Goal: Information Seeking & Learning: Check status

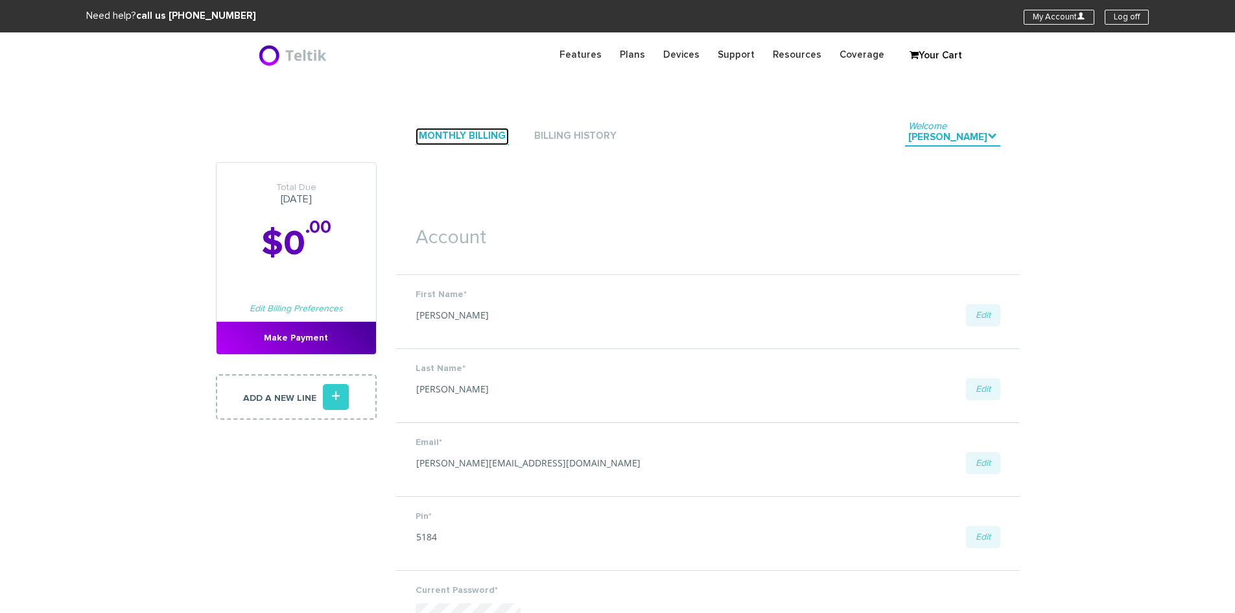
click at [484, 130] on link "Monthly Billing" at bounding box center [462, 137] width 93 height 18
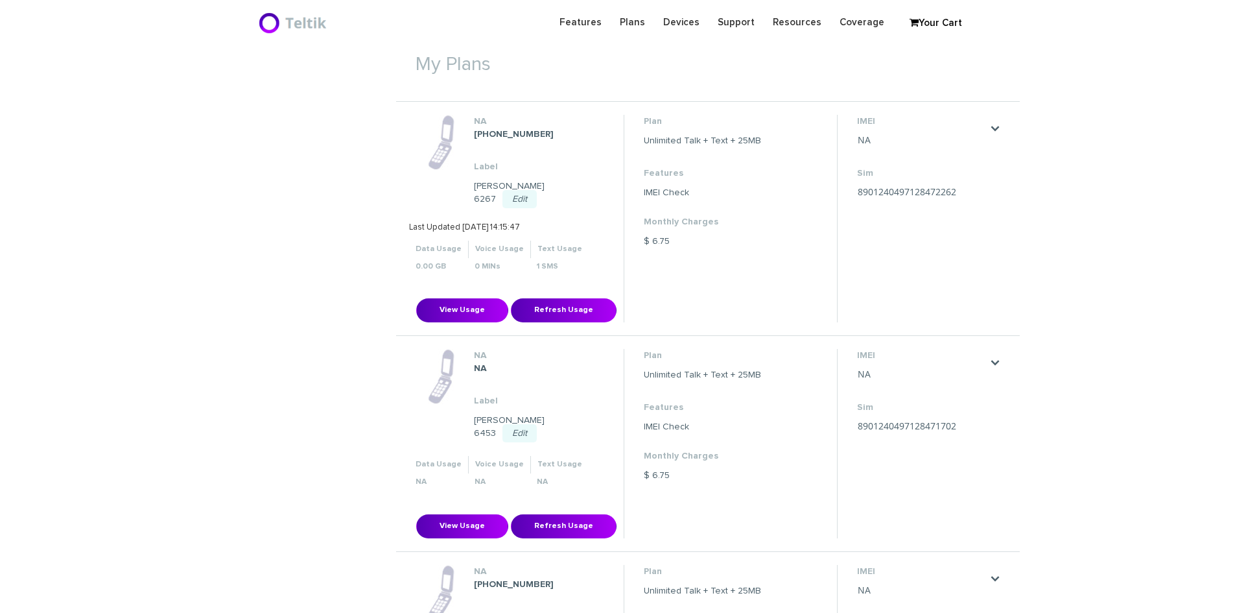
scroll to position [466, 0]
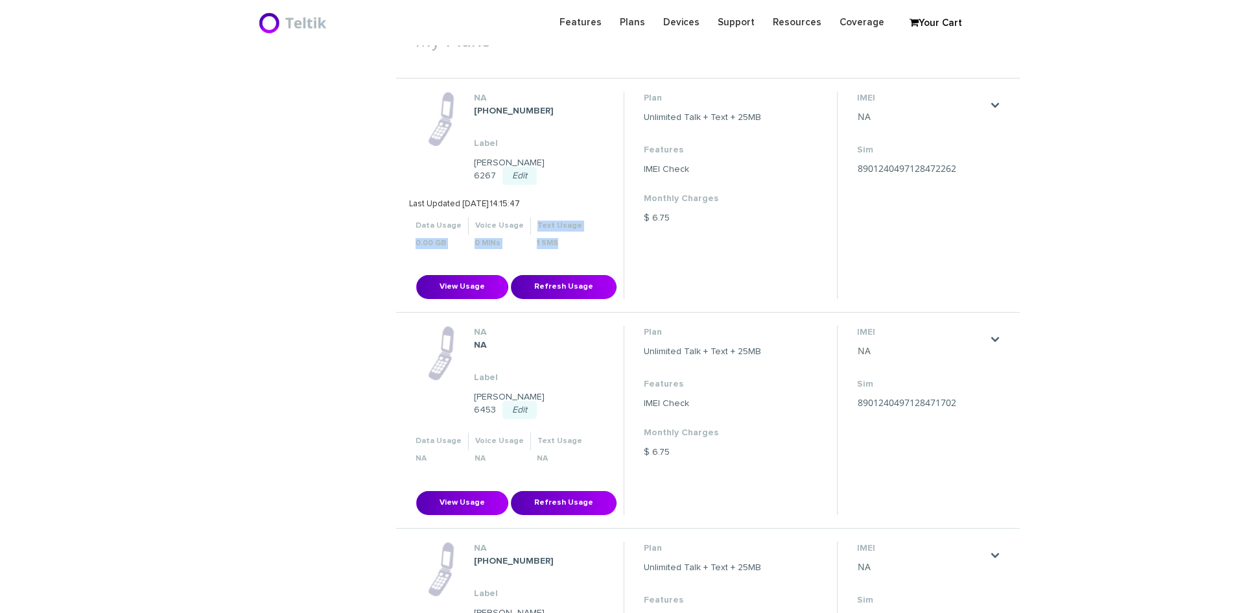
drag, startPoint x: 528, startPoint y: 208, endPoint x: 552, endPoint y: 227, distance: 31.0
click at [552, 227] on tbody "Data Usage Voice Usage Text Usage 0.00 GB 0 MINs 1 SMS" at bounding box center [499, 234] width 180 height 35
click at [552, 235] on th "1 SMS" at bounding box center [559, 244] width 58 height 18
click at [549, 217] on th "Text Usage" at bounding box center [559, 226] width 58 height 18
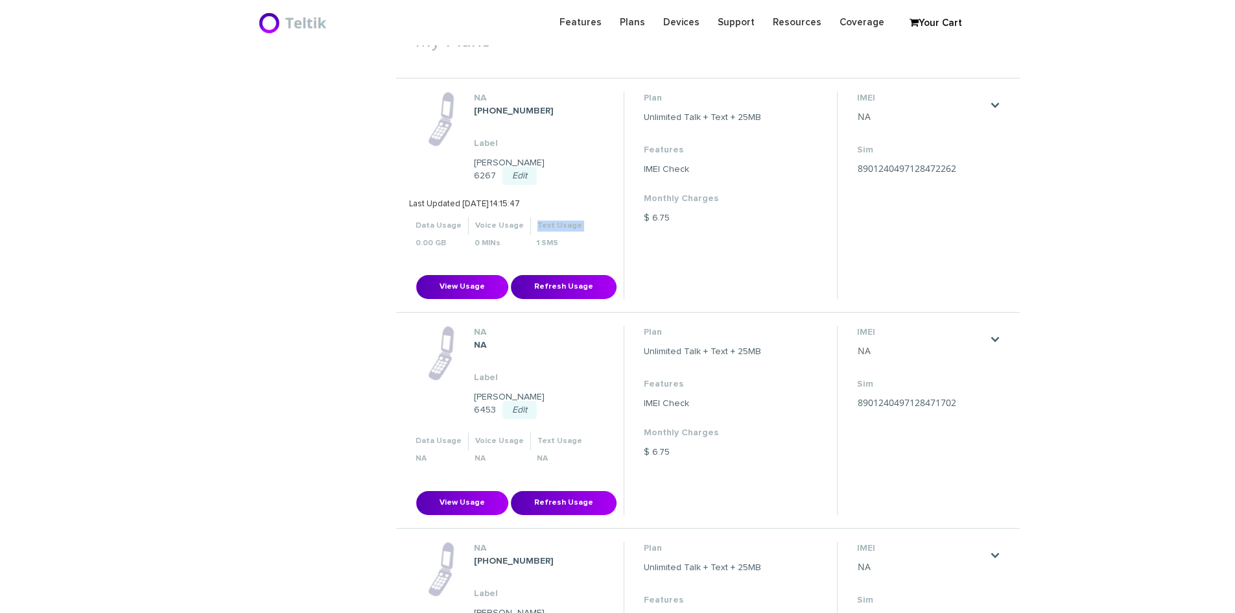
click at [549, 217] on th "Text Usage" at bounding box center [559, 226] width 58 height 18
click at [537, 235] on th "1 SMS" at bounding box center [559, 244] width 58 height 18
click at [475, 217] on th "Voice Usage" at bounding box center [499, 226] width 62 height 18
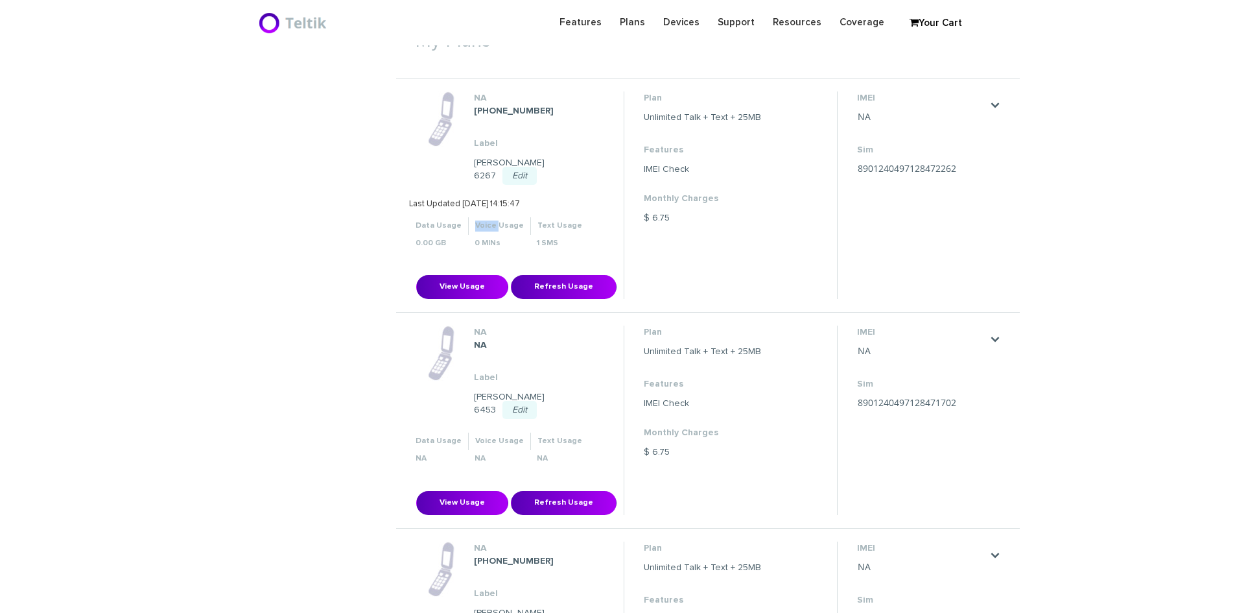
click at [475, 217] on th "Voice Usage" at bounding box center [499, 226] width 62 height 18
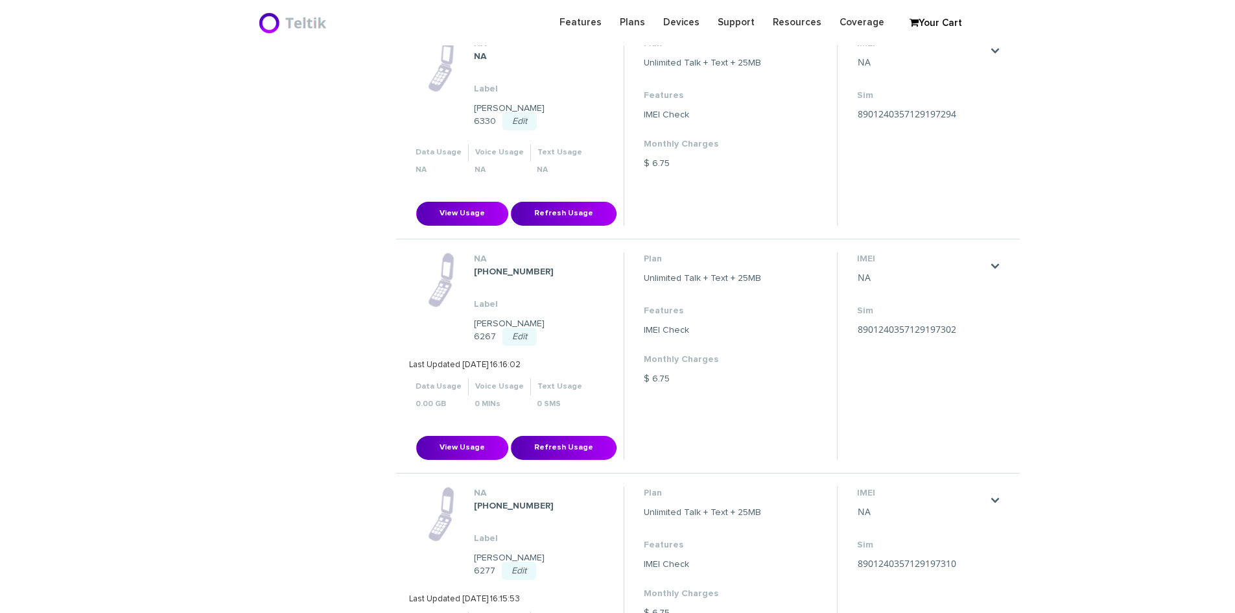
scroll to position [2152, 0]
